Goal: Task Accomplishment & Management: Complete application form

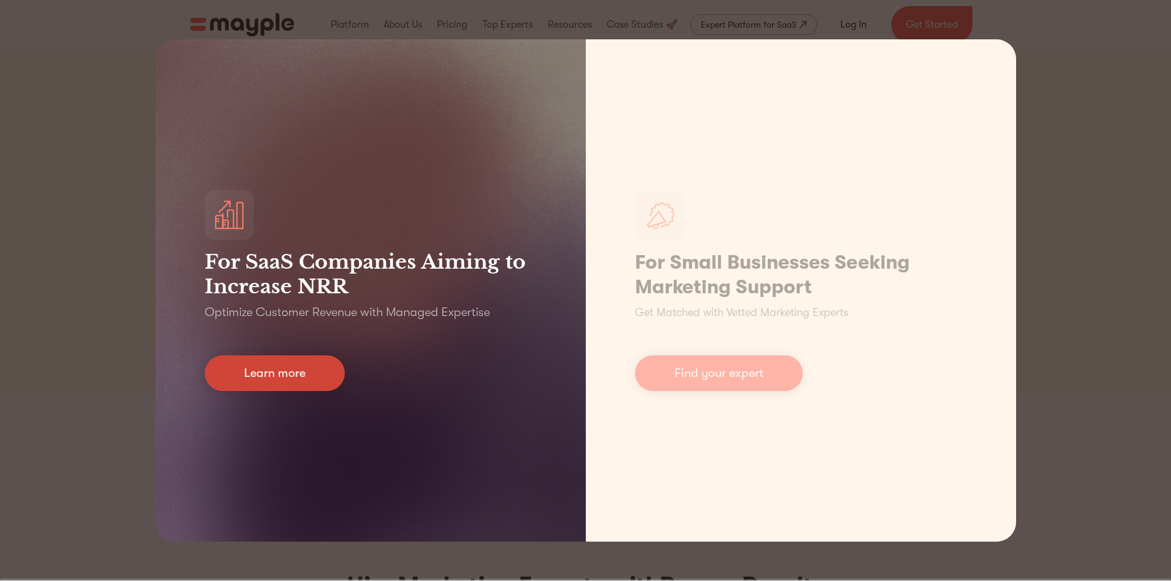
click at [266, 372] on link "Learn more" at bounding box center [275, 373] width 140 height 36
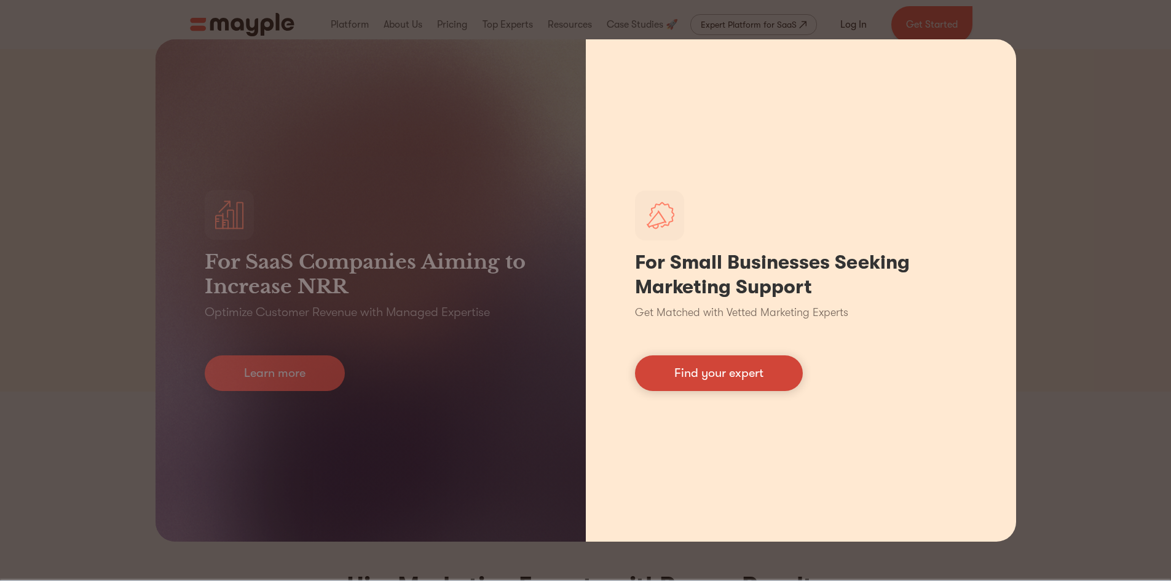
click at [742, 385] on link "Find your expert" at bounding box center [719, 373] width 168 height 36
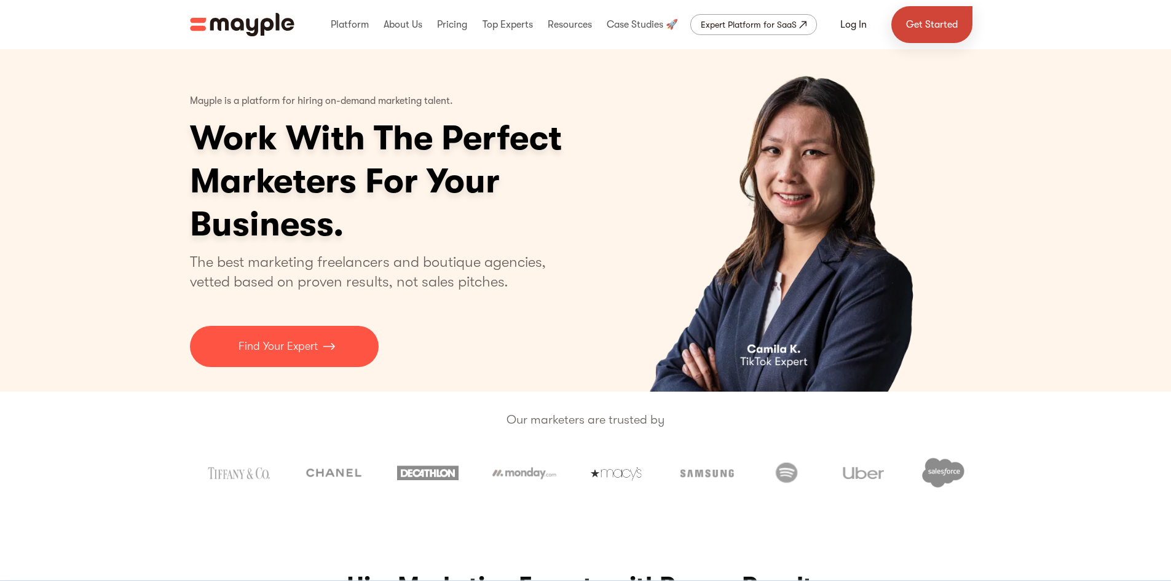
click at [933, 41] on link "Get Started" at bounding box center [931, 24] width 81 height 37
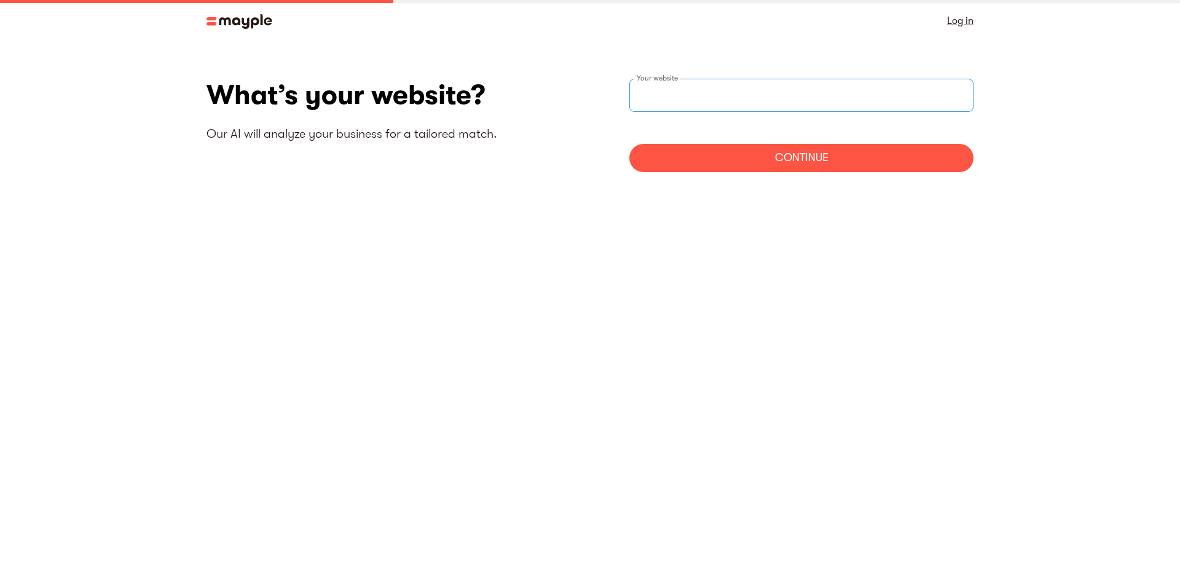
click at [682, 104] on input "websiteStep" at bounding box center [801, 95] width 344 height 33
paste input "https://www.w3era.com/sem/services/"
type input "https://www.w3era.com/sem/services/"
click at [714, 158] on div "Continue" at bounding box center [801, 158] width 344 height 28
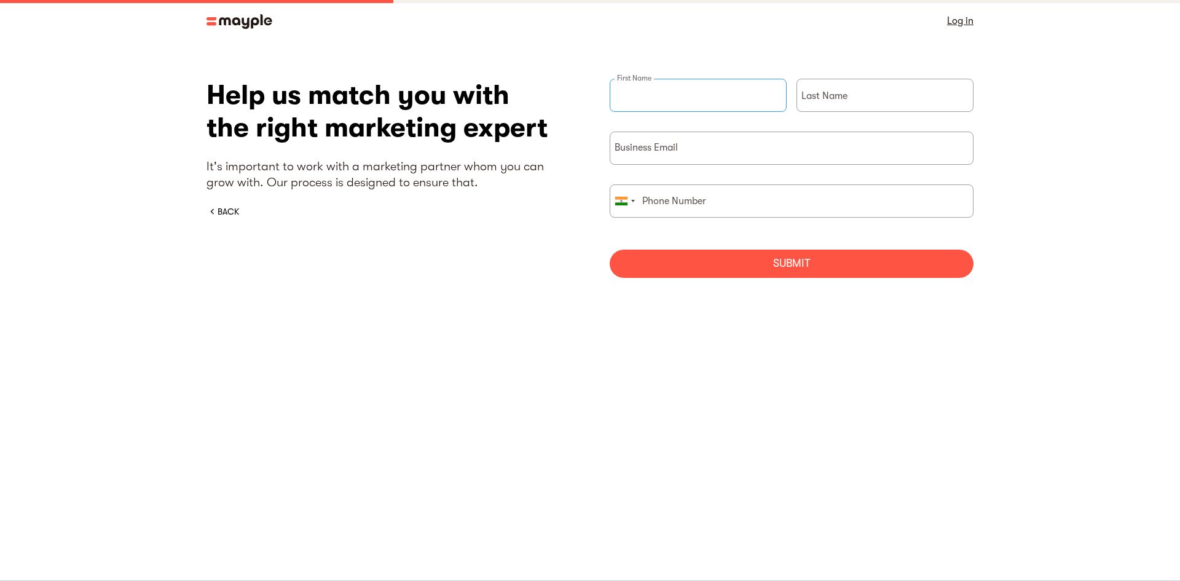
click at [652, 100] on input "briefForm" at bounding box center [698, 95] width 177 height 33
type input "W3era Best SEO"
type input "Agency"
type input "07073197281"
click at [675, 159] on input "briefForm" at bounding box center [792, 148] width 364 height 33
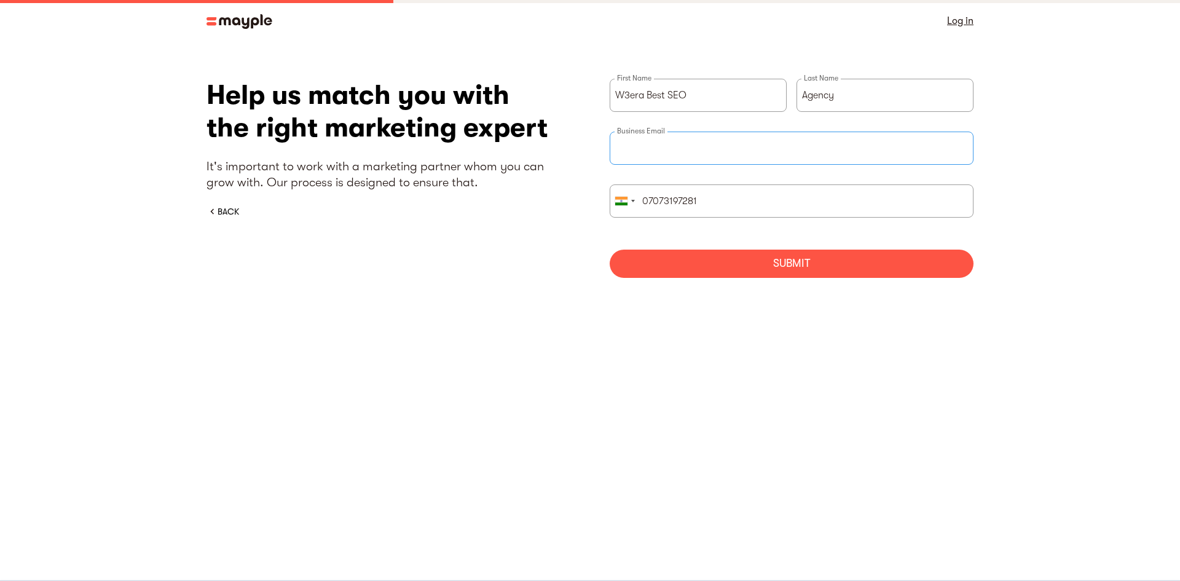
paste input "w3eraseoagency1@gmail.com"
type input "w3eraseoagency1@gmail.com"
type input "070731 97281"
click at [747, 263] on div "Submit" at bounding box center [792, 264] width 364 height 28
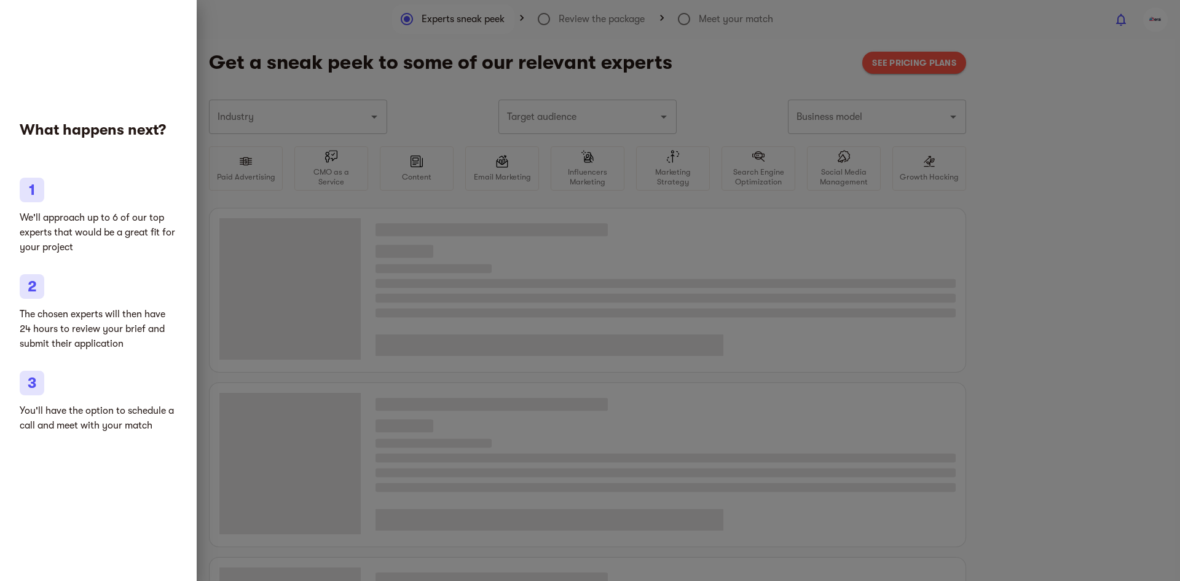
type input "Marketing agencies"
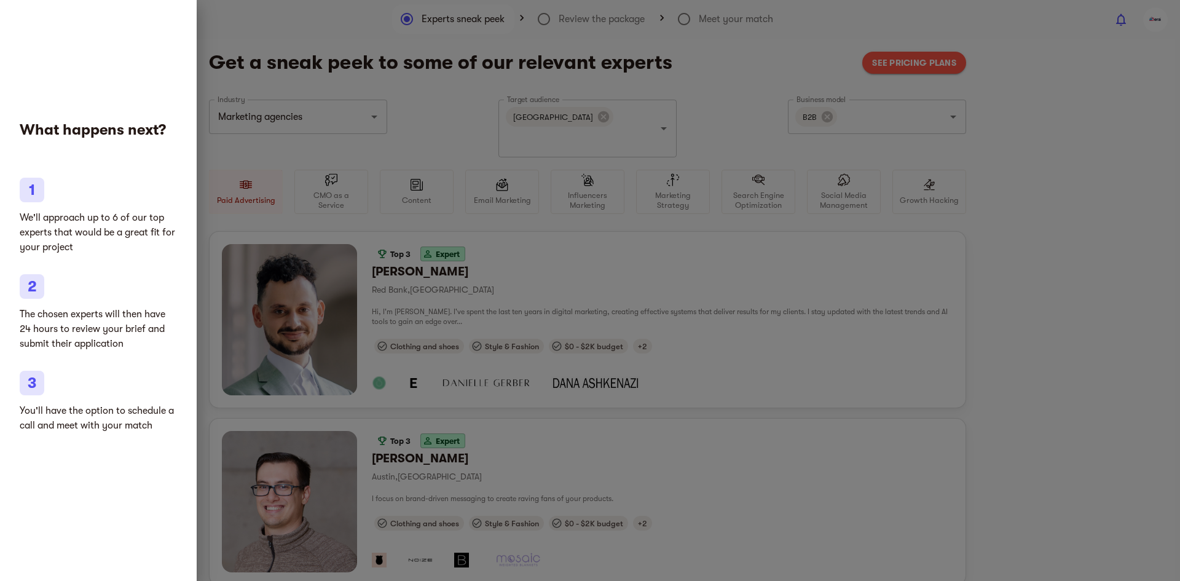
click at [1179, 380] on div at bounding box center [590, 290] width 1180 height 581
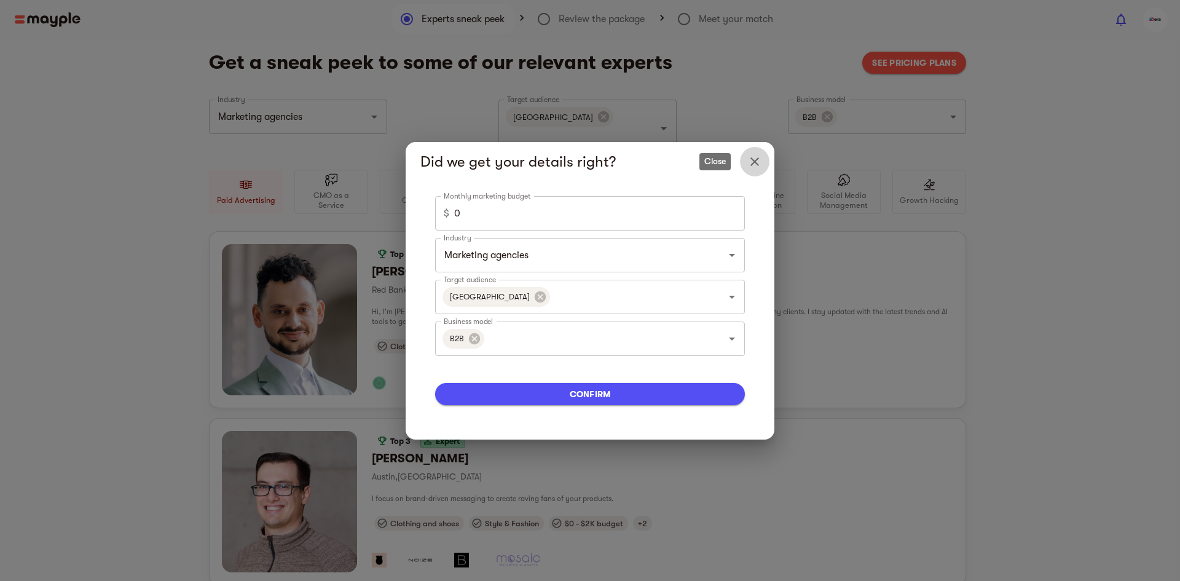
click at [755, 155] on icon "Close" at bounding box center [754, 161] width 15 height 15
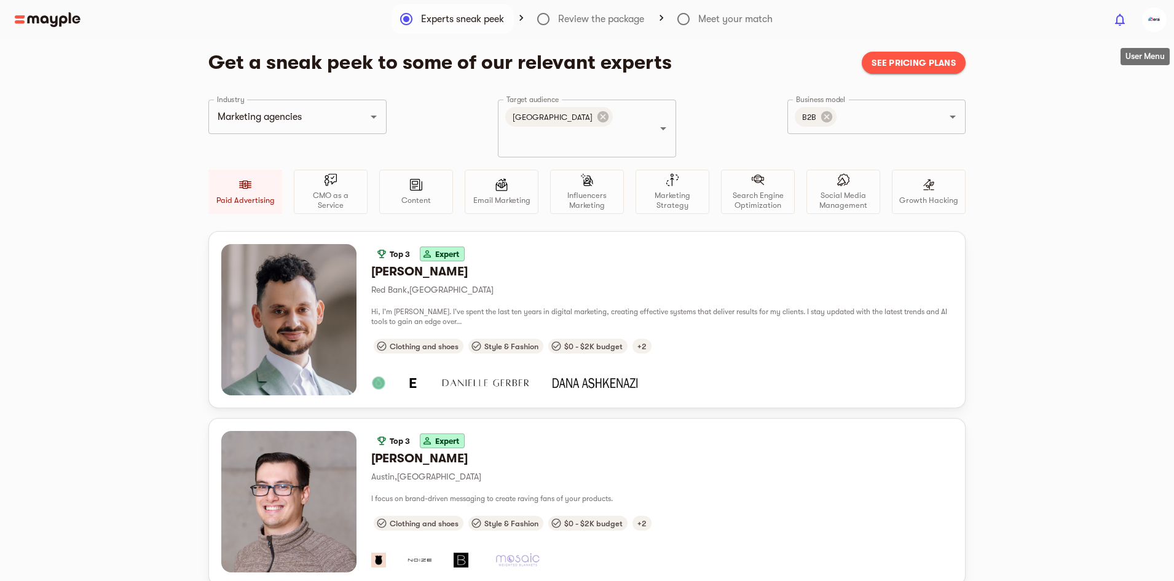
click at [1155, 10] on img "button" at bounding box center [1154, 19] width 25 height 25
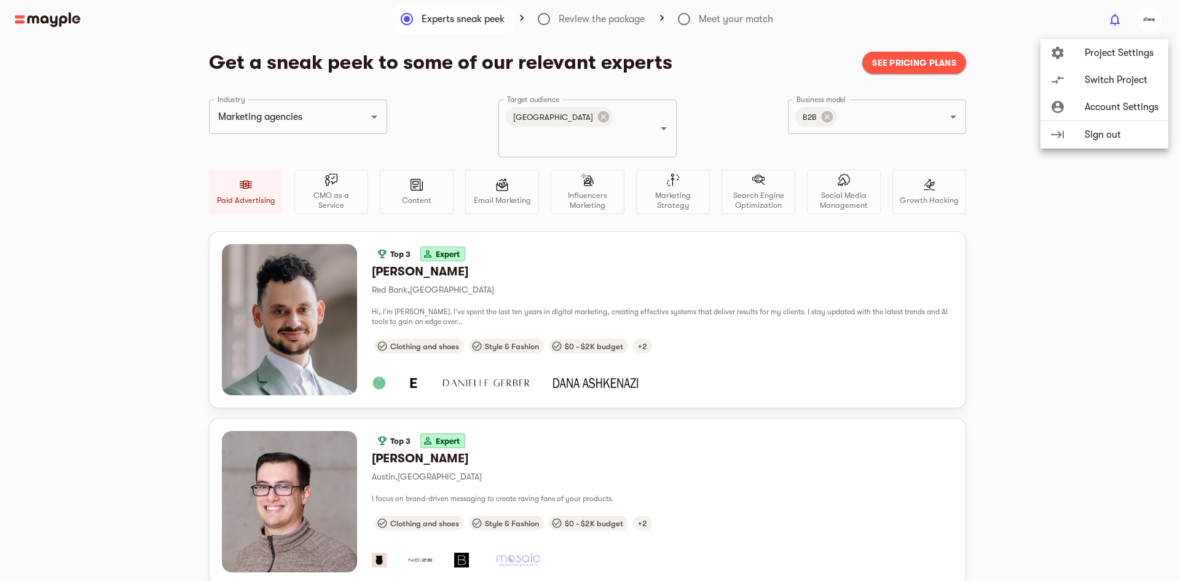
click at [1106, 106] on span "Account Settings" at bounding box center [1122, 107] width 74 height 15
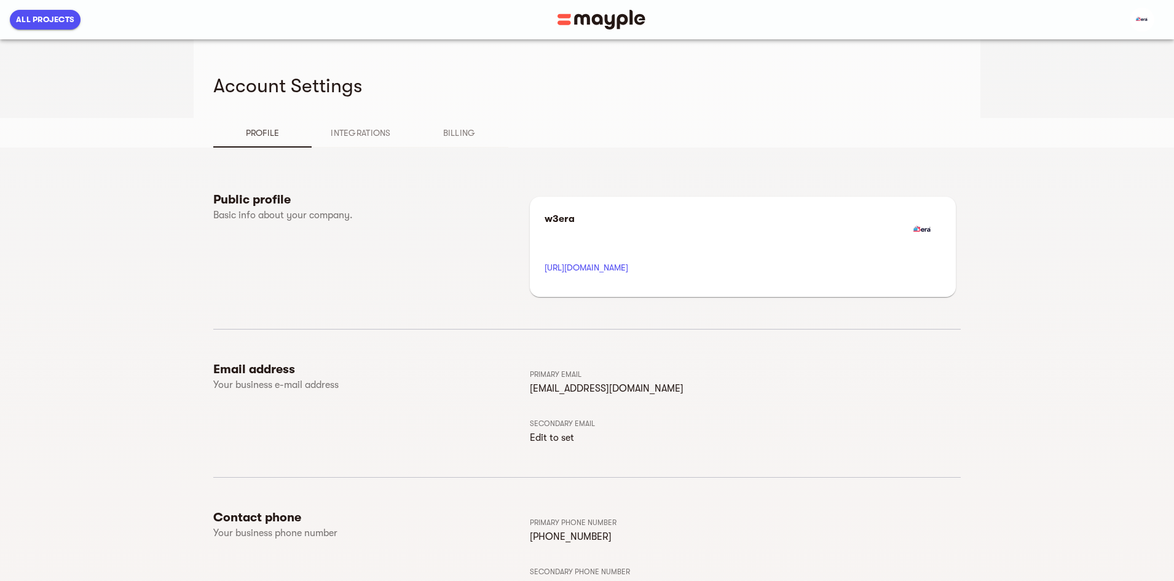
click at [319, 132] on span "Integrations" at bounding box center [361, 132] width 84 height 15
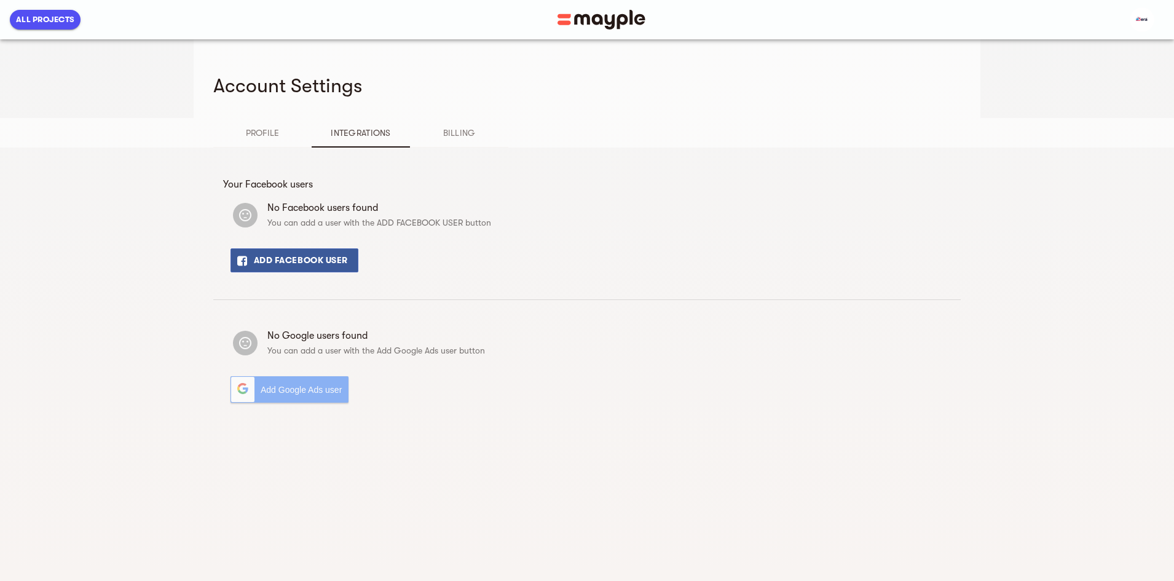
click at [417, 127] on span "Billing" at bounding box center [459, 132] width 84 height 15
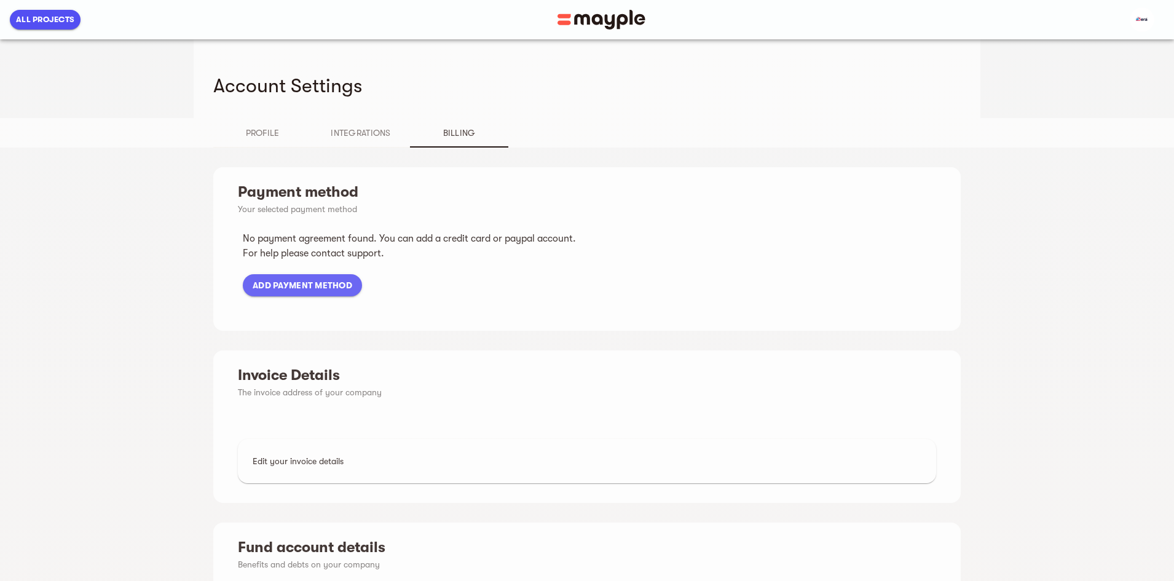
click at [213, 124] on button "Profile" at bounding box center [262, 132] width 98 height 29
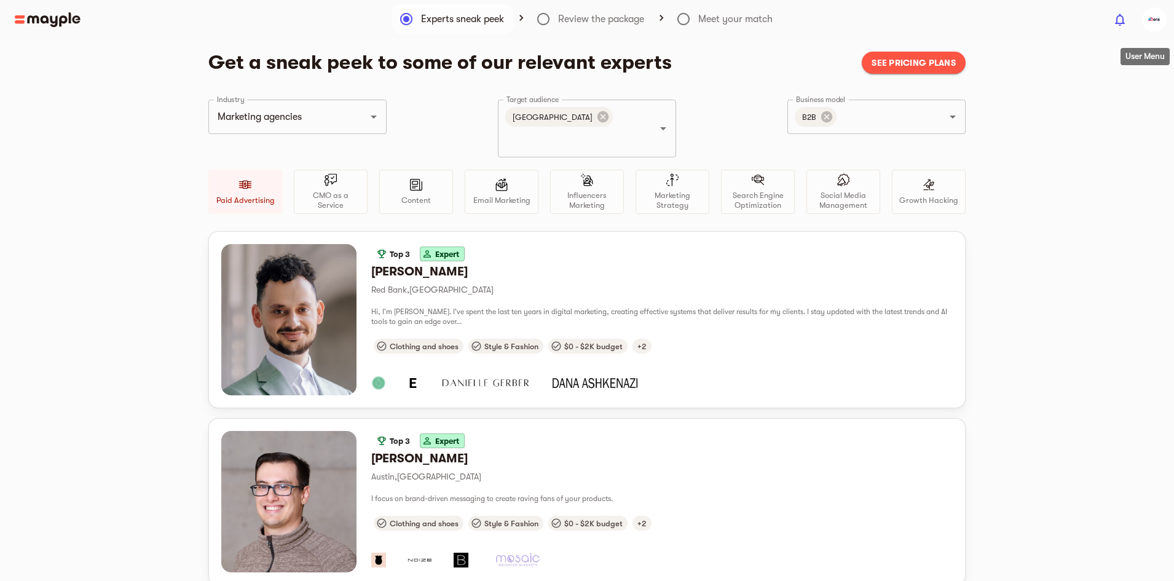
click at [1150, 14] on img "button" at bounding box center [1154, 19] width 25 height 25
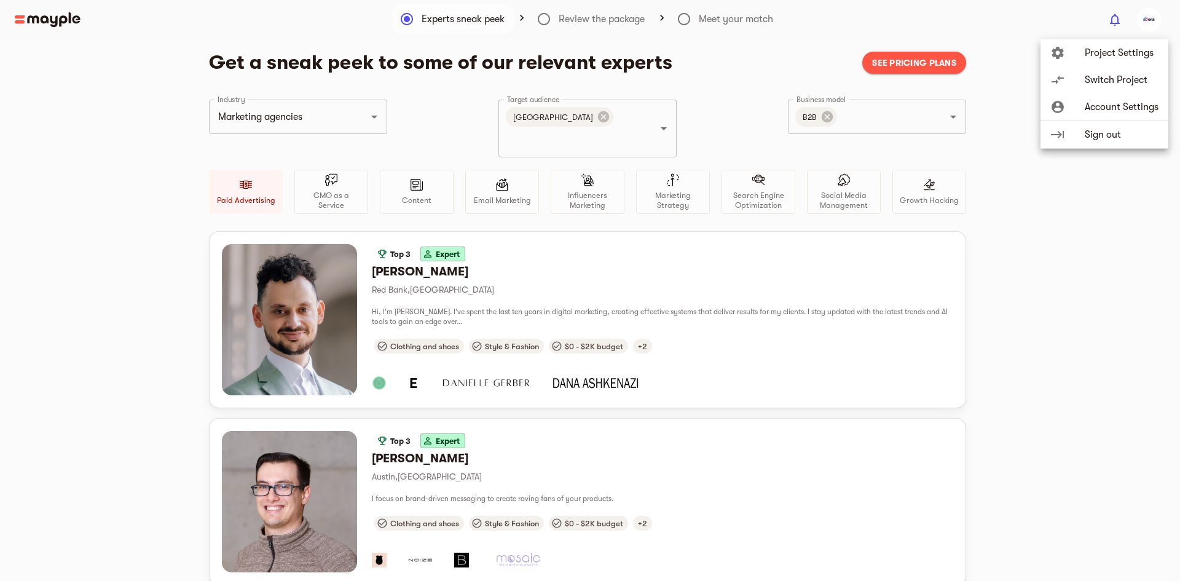
click at [394, 244] on div at bounding box center [590, 290] width 1180 height 581
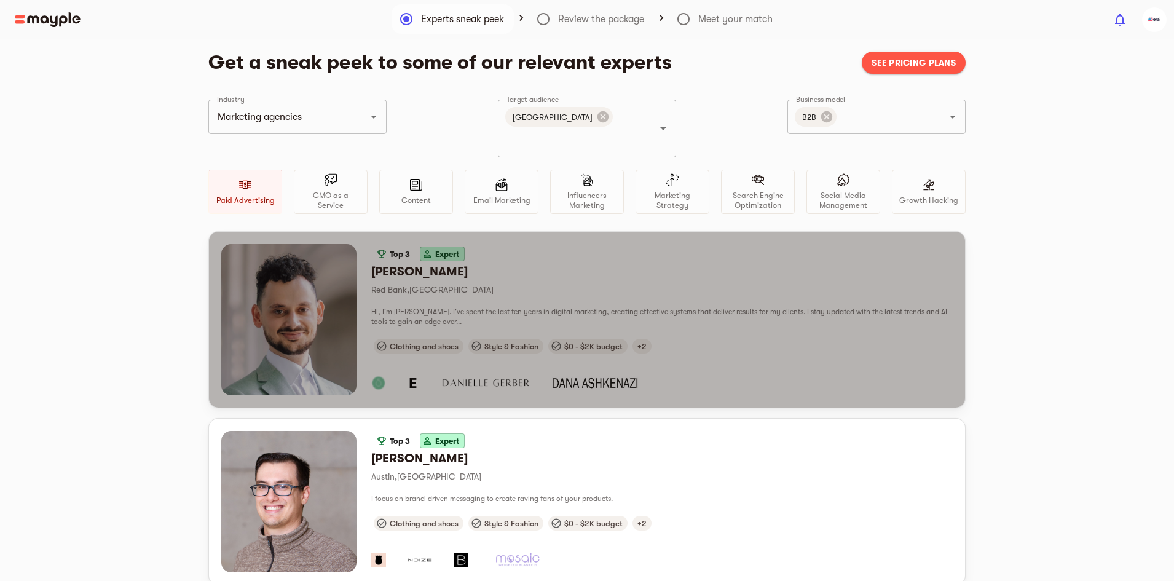
click at [387, 264] on h6 "[PERSON_NAME]" at bounding box center [661, 272] width 581 height 16
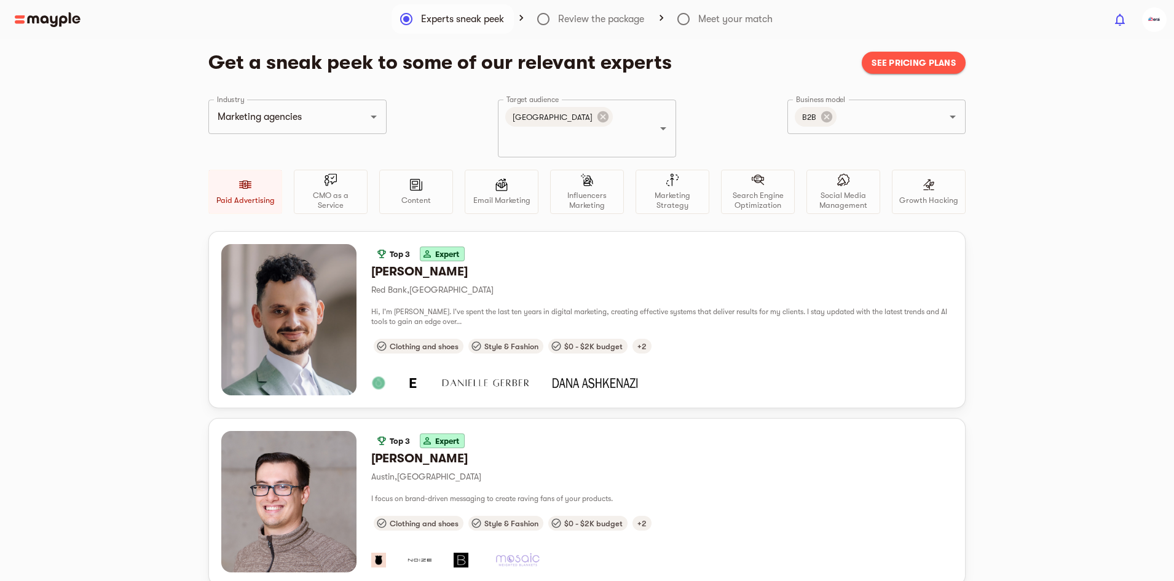
click at [901, 61] on span "See pricing plans" at bounding box center [913, 62] width 84 height 15
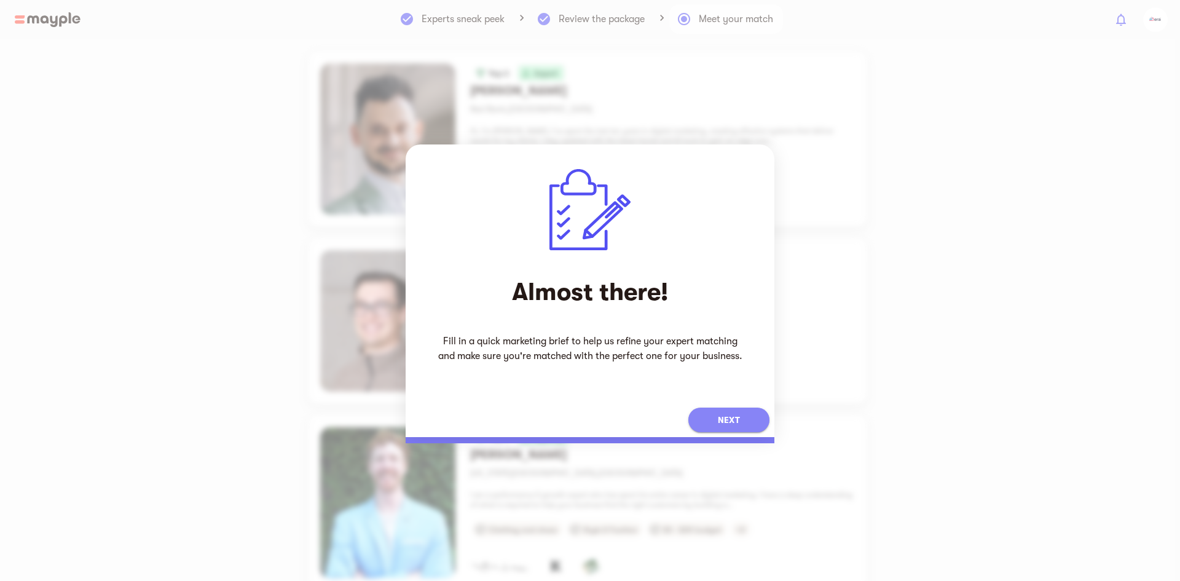
click at [721, 428] on button "Next" at bounding box center [728, 419] width 81 height 25
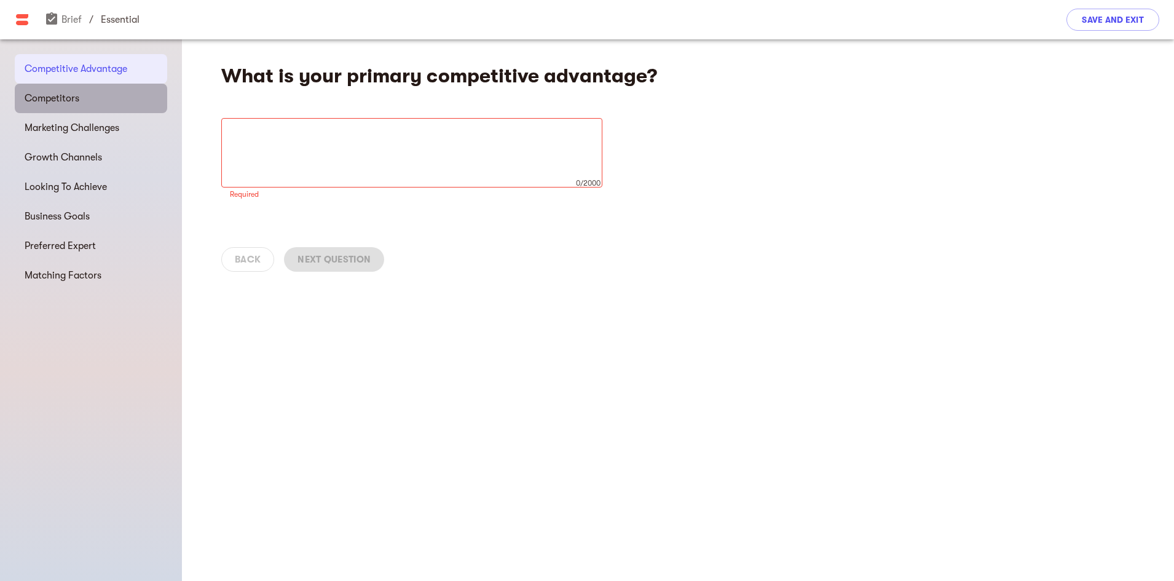
click at [67, 98] on span "Competitors" at bounding box center [91, 98] width 133 height 15
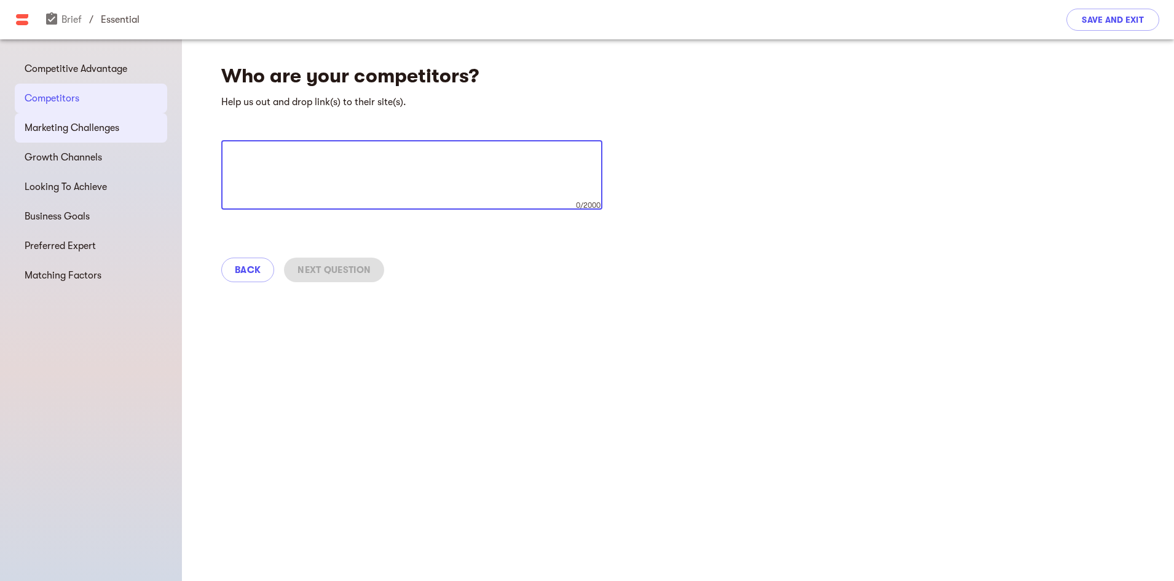
click at [67, 132] on span "Marketing Challenges" at bounding box center [91, 127] width 133 height 15
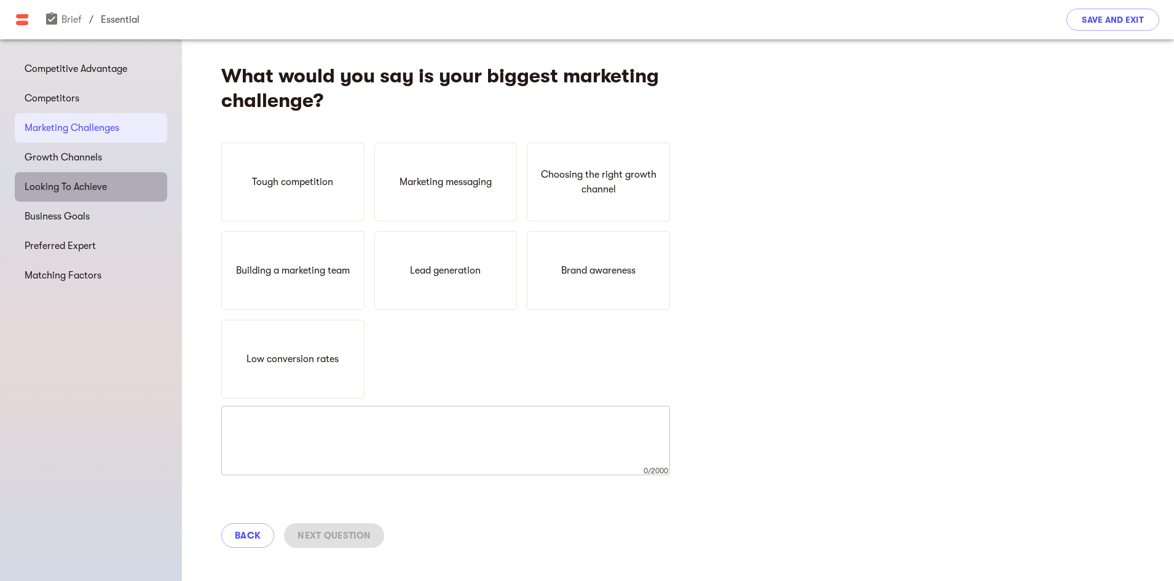
click at [67, 184] on span "Looking To Achieve" at bounding box center [91, 186] width 133 height 15
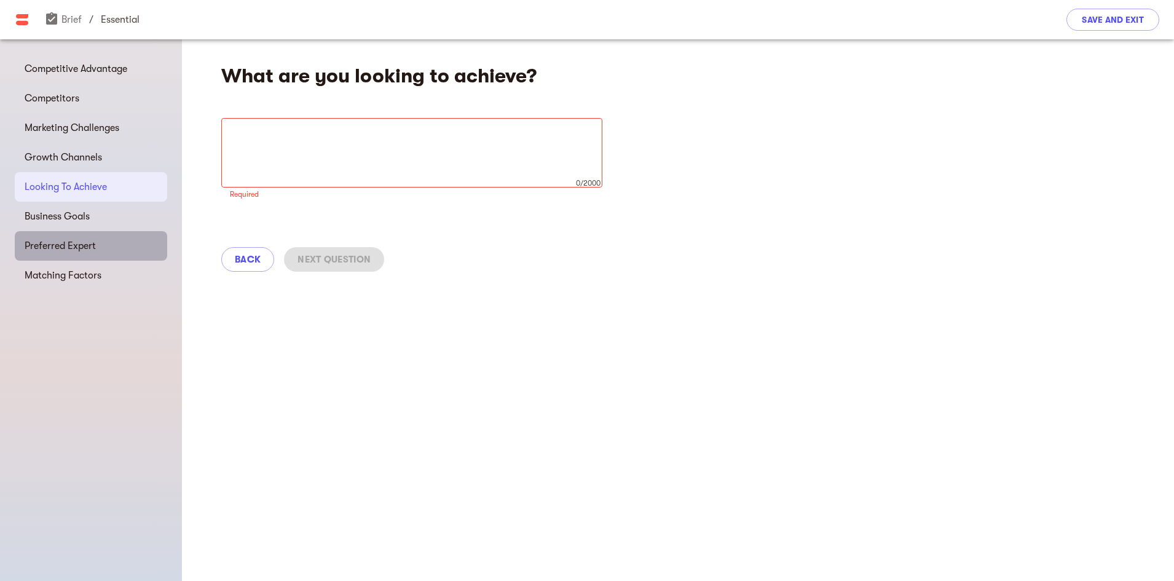
click at [65, 233] on div "Preferred Expert" at bounding box center [91, 245] width 152 height 29
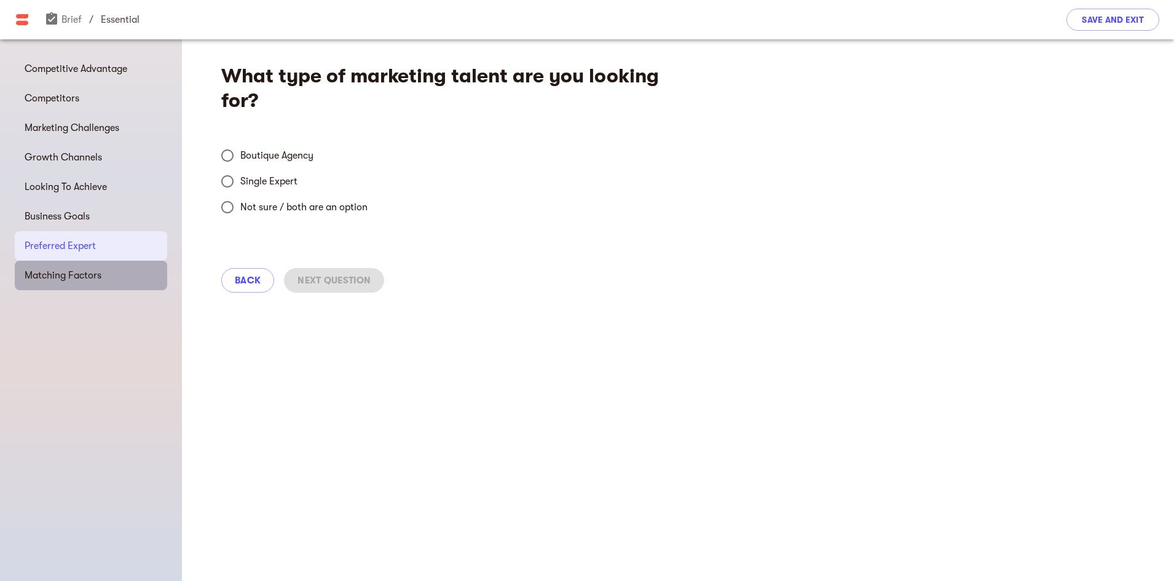
click at [57, 271] on span "Matching Factors" at bounding box center [91, 275] width 133 height 15
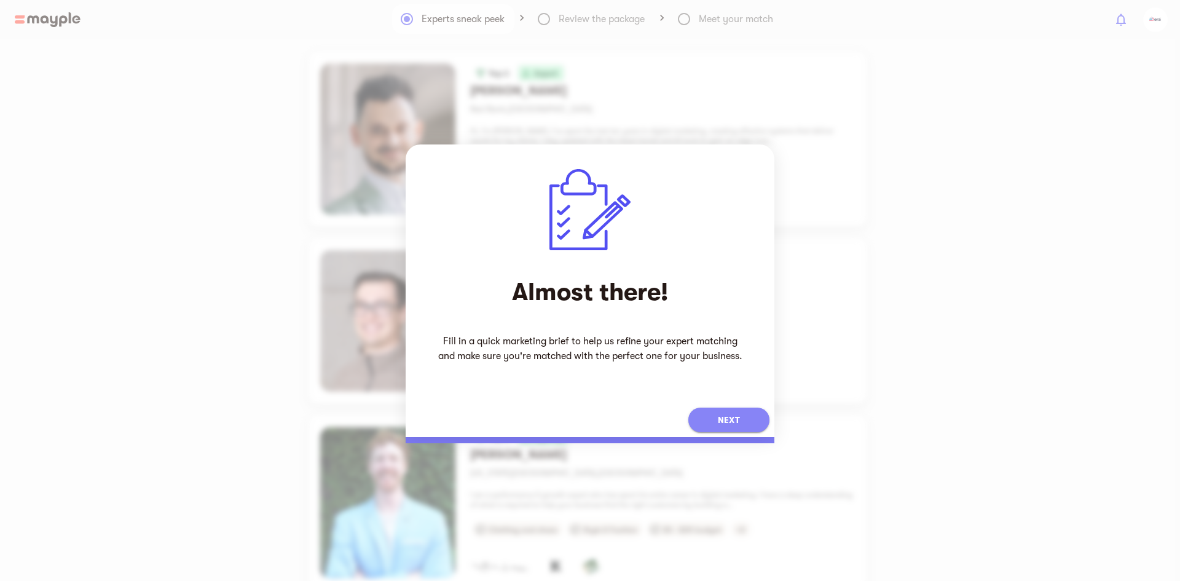
click at [721, 415] on span "Next" at bounding box center [729, 419] width 22 height 15
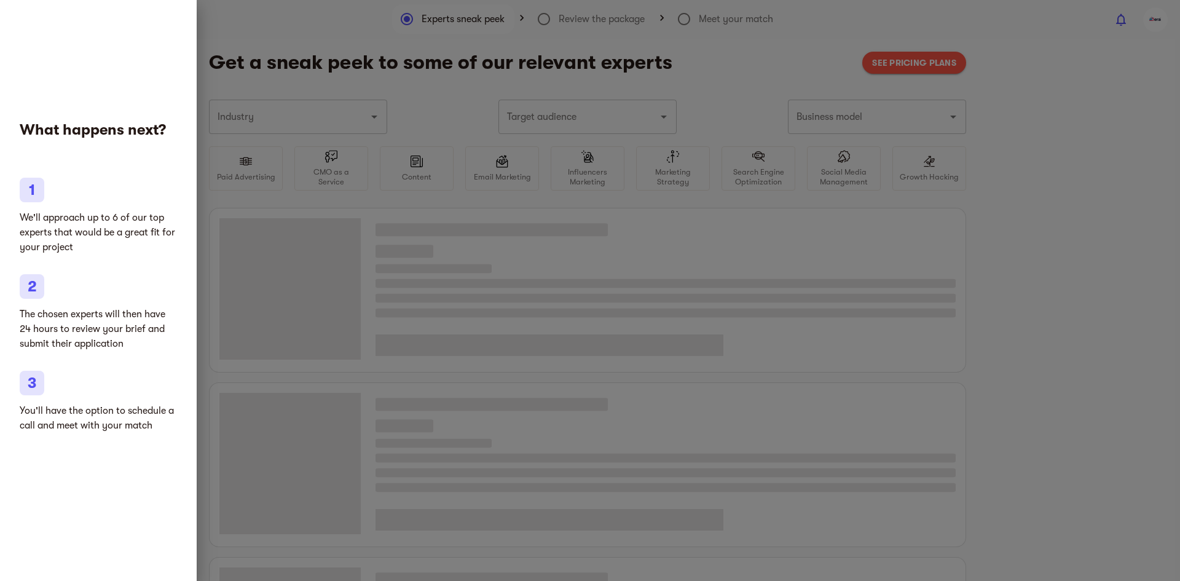
click at [1179, 360] on div at bounding box center [590, 290] width 1180 height 581
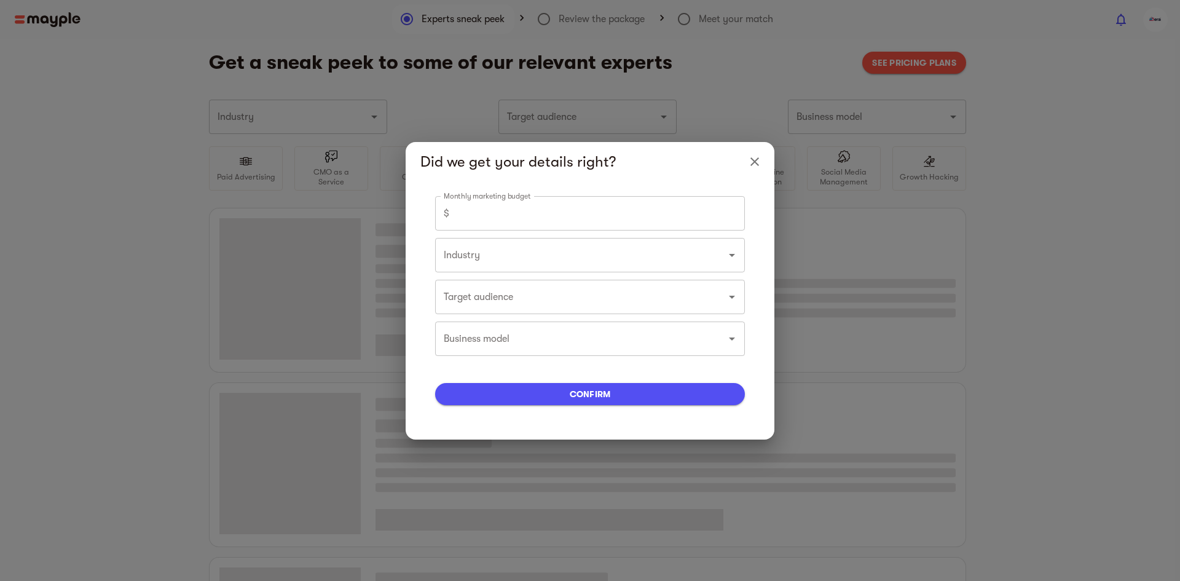
type input "Marketing agencies"
type input "0"
type input "Marketing agencies"
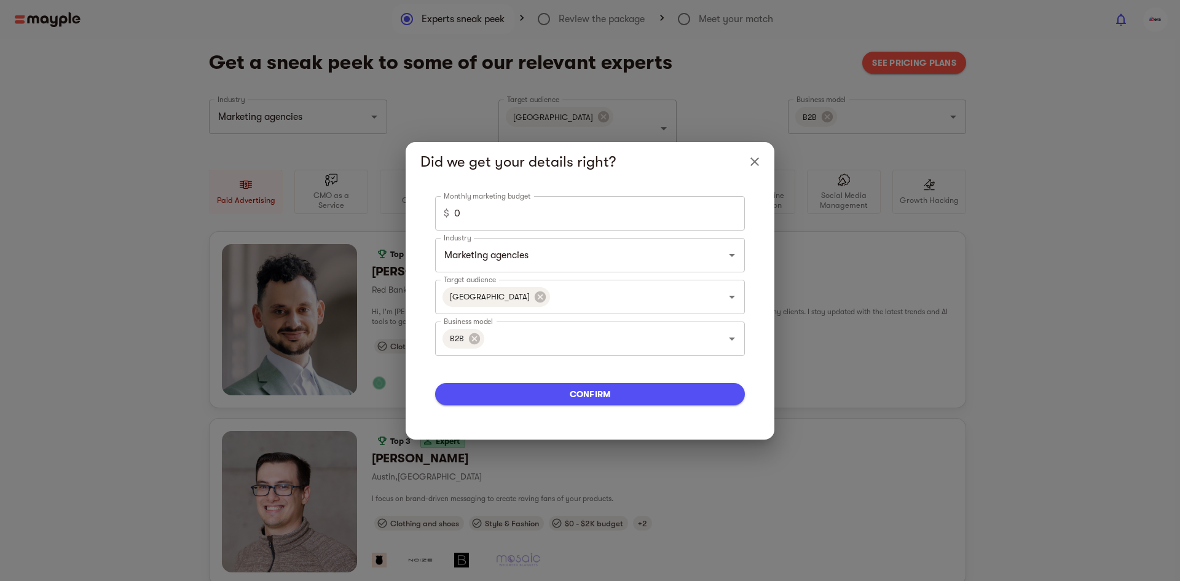
click at [582, 390] on span "confirm" at bounding box center [590, 394] width 290 height 15
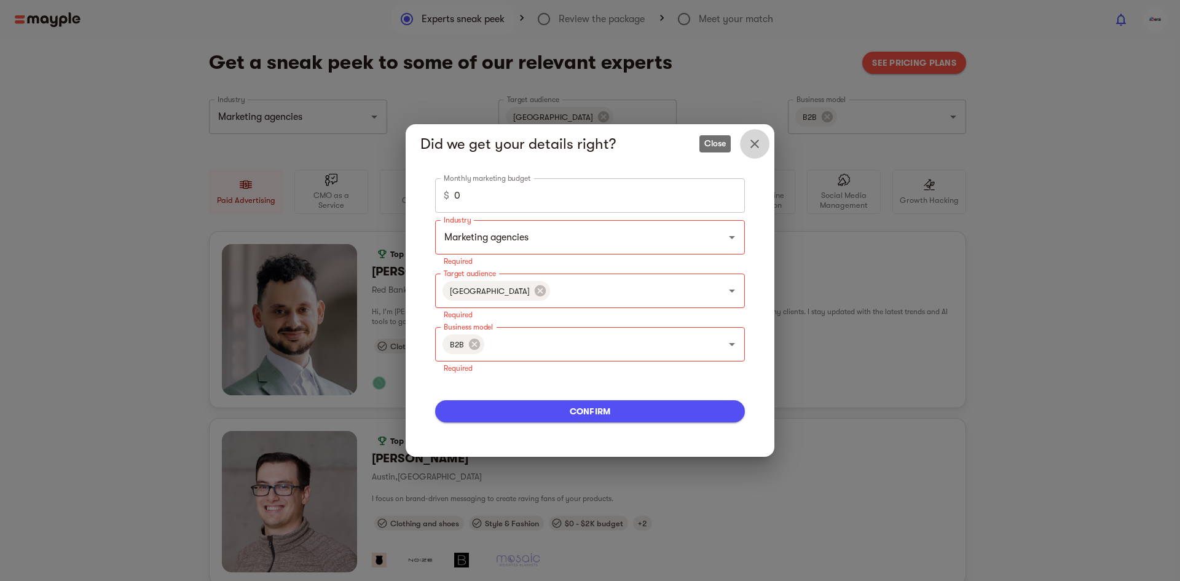
click at [755, 142] on icon "Close" at bounding box center [754, 143] width 15 height 15
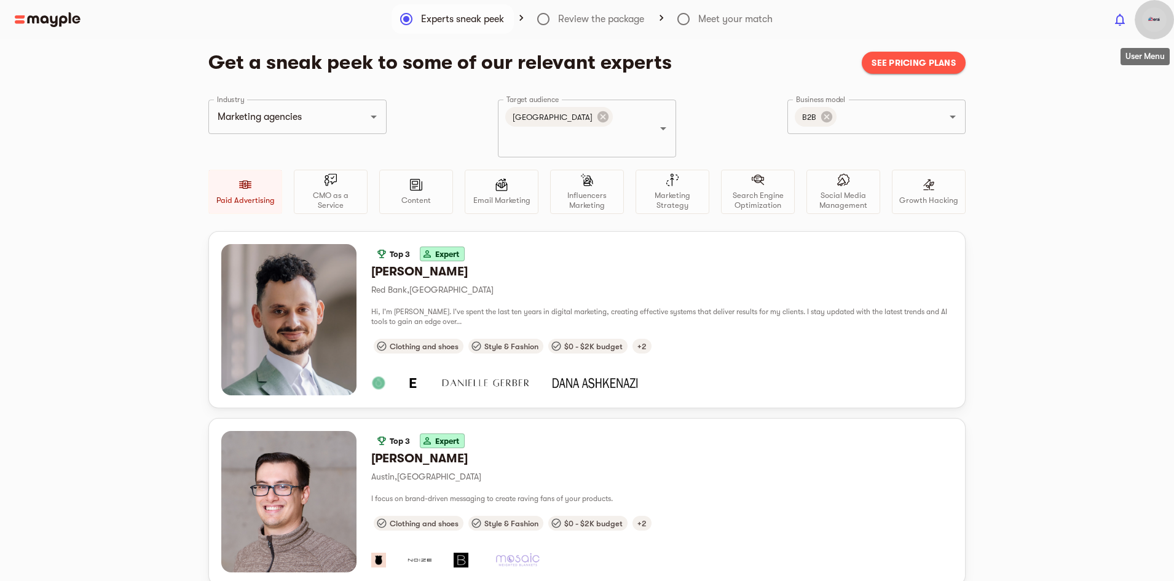
click at [1157, 23] on img "button" at bounding box center [1154, 19] width 25 height 25
